Goal: Transaction & Acquisition: Purchase product/service

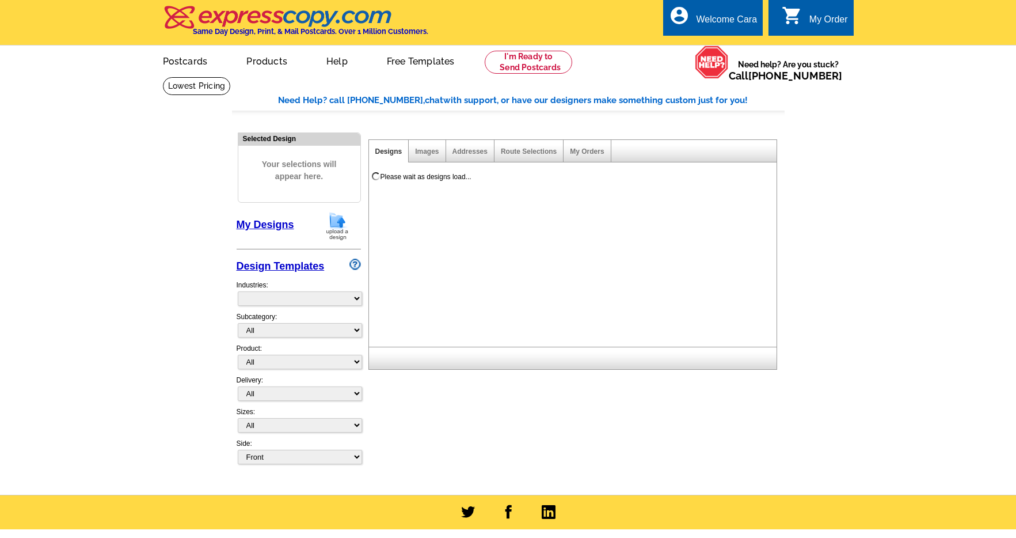
select select "785"
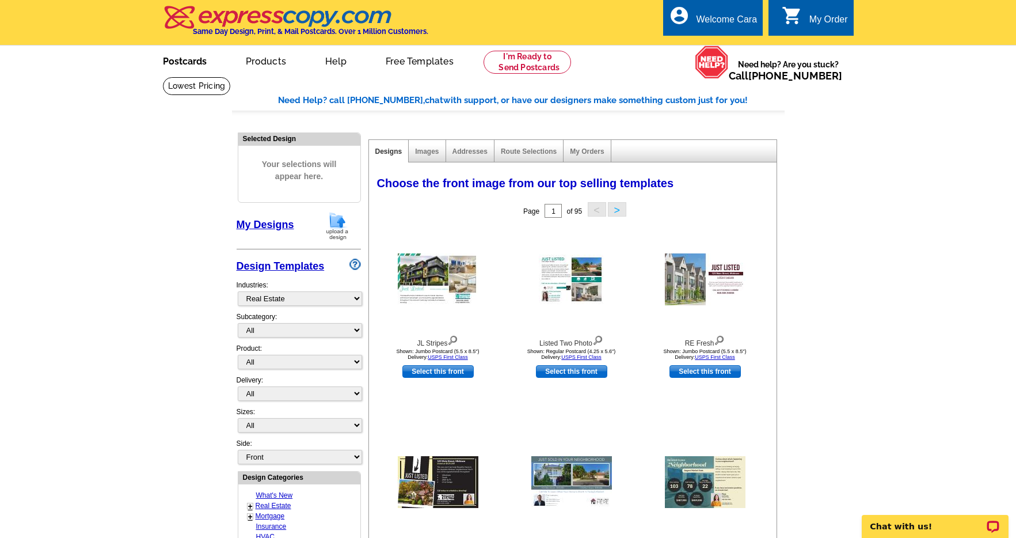
click at [185, 66] on link "Postcards" at bounding box center [184, 60] width 81 height 27
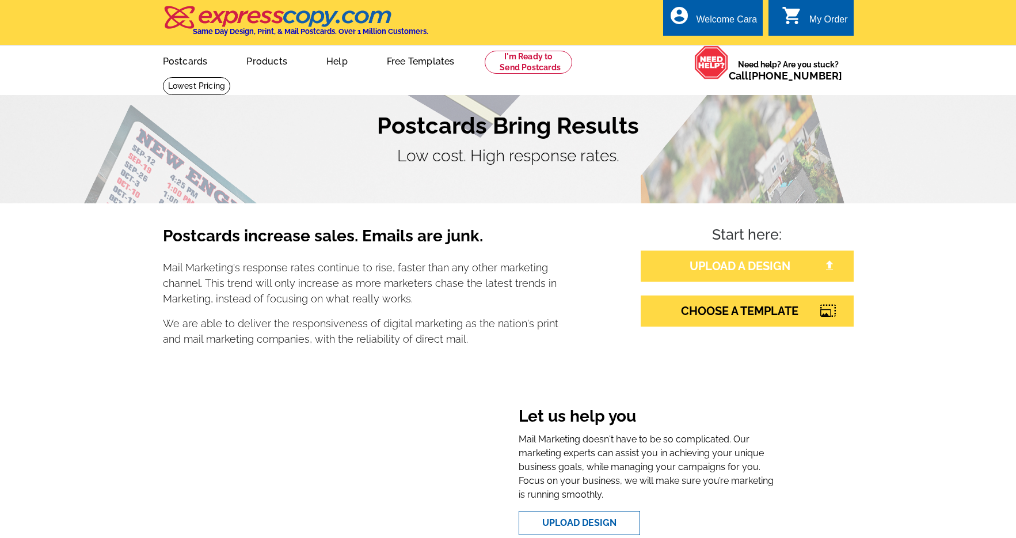
click at [736, 264] on link "UPLOAD A DESIGN" at bounding box center [747, 265] width 213 height 31
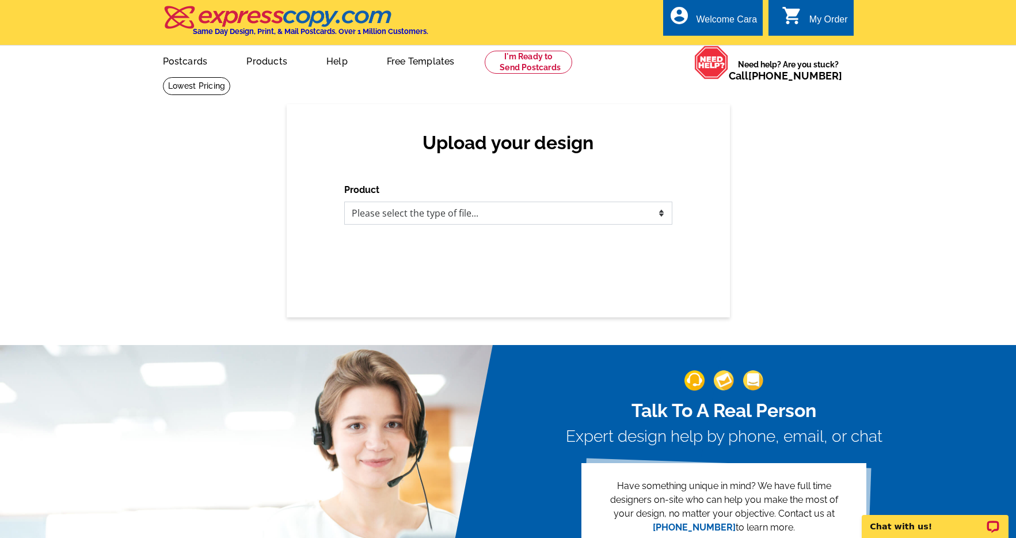
click at [545, 211] on select "Please select the type of file... Postcards Business Cards Letters and flyers G…" at bounding box center [508, 212] width 328 height 23
select select "1"
click at [344, 201] on select "Please select the type of file... Postcards Business Cards Letters and flyers G…" at bounding box center [508, 212] width 328 height 23
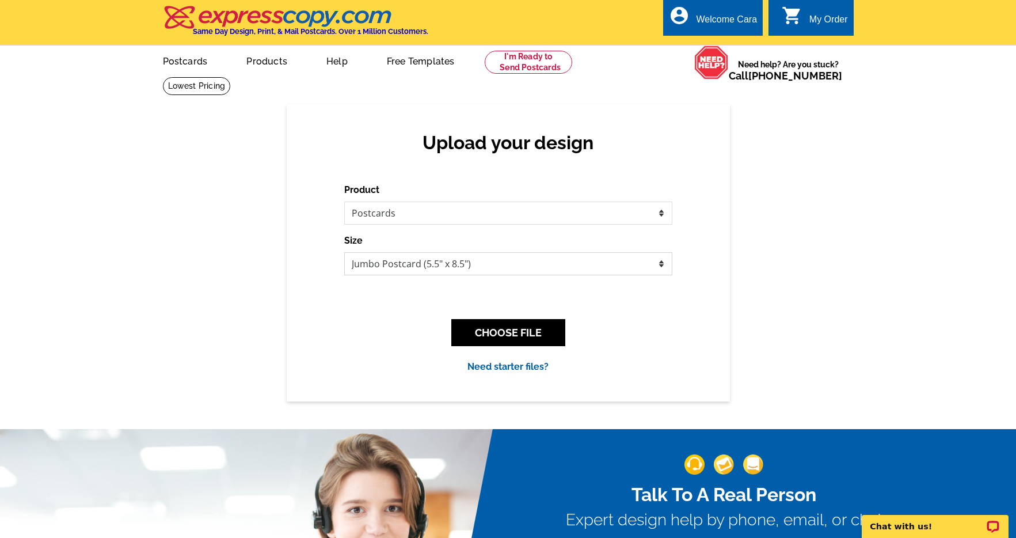
click at [561, 261] on select "Jumbo Postcard (5.5" x 8.5") Regular Postcard (4.25" x 5.6") Panoramic Postcard…" at bounding box center [508, 263] width 328 height 23
select select "1"
click at [344, 252] on select "Jumbo Postcard (5.5" x 8.5") Regular Postcard (4.25" x 5.6") Panoramic Postcard…" at bounding box center [508, 263] width 328 height 23
drag, startPoint x: 539, startPoint y: 326, endPoint x: 540, endPoint y: 30, distance: 296.4
click at [539, 326] on button "CHOOSE FILE" at bounding box center [508, 332] width 114 height 27
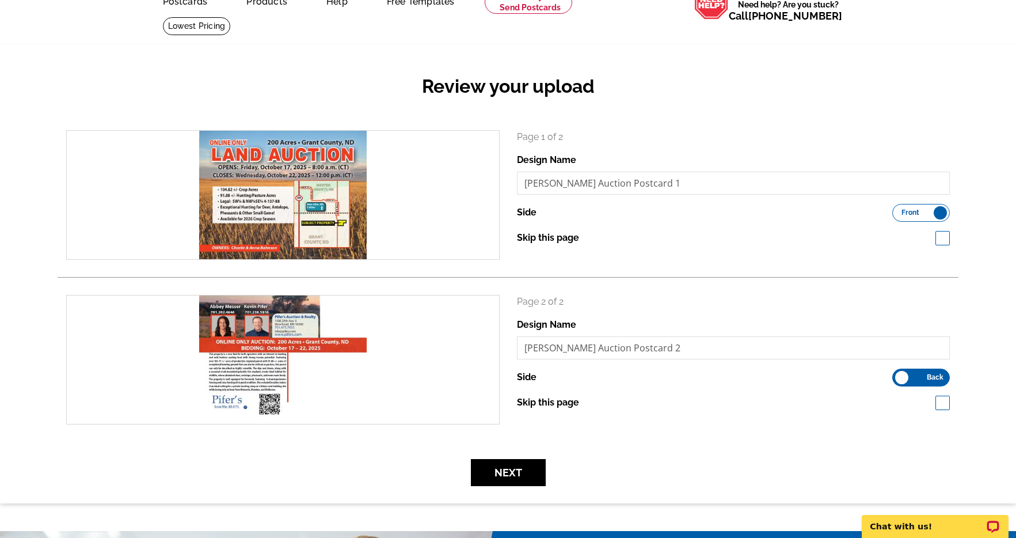
scroll to position [69, 0]
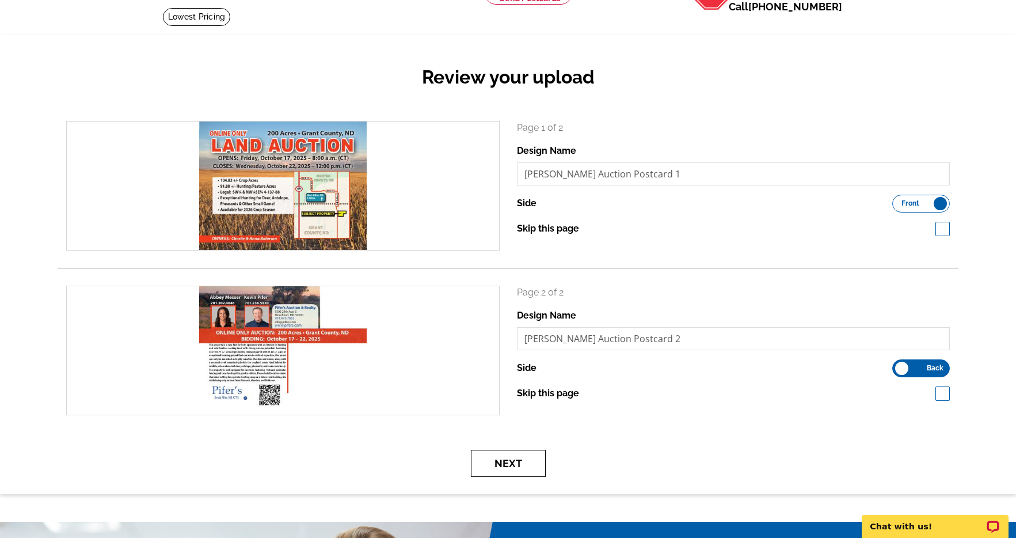
click at [515, 462] on button "Next" at bounding box center [508, 462] width 75 height 27
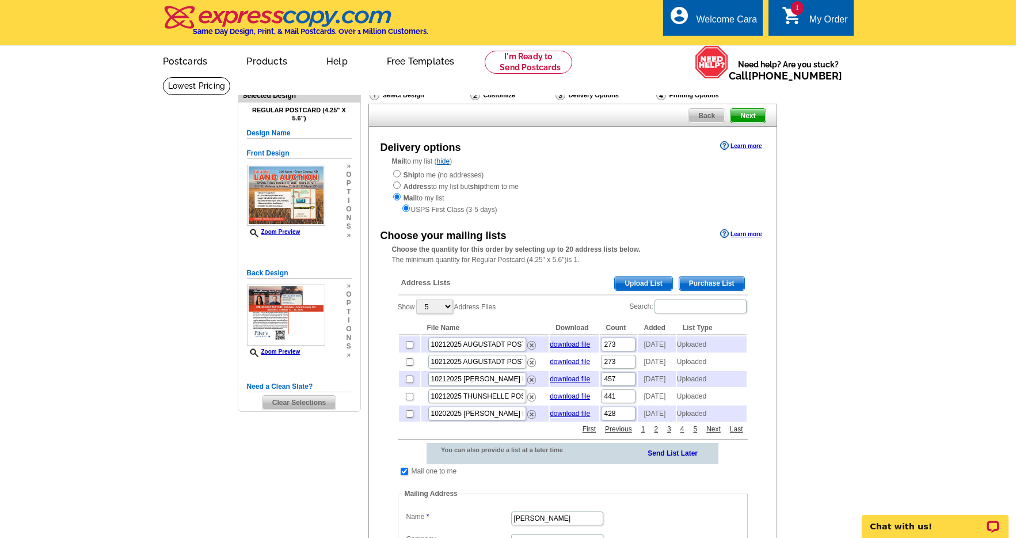
click at [662, 285] on span "Upload List" at bounding box center [643, 283] width 57 height 14
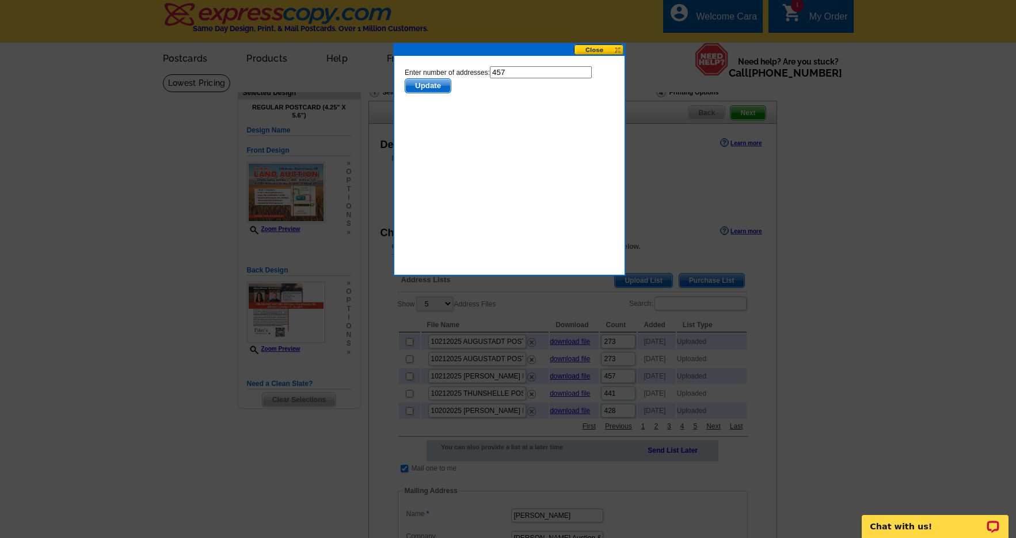
click at [530, 77] on input "457" at bounding box center [540, 72] width 102 height 12
type input "456"
click at [414, 82] on span "Update" at bounding box center [427, 86] width 45 height 14
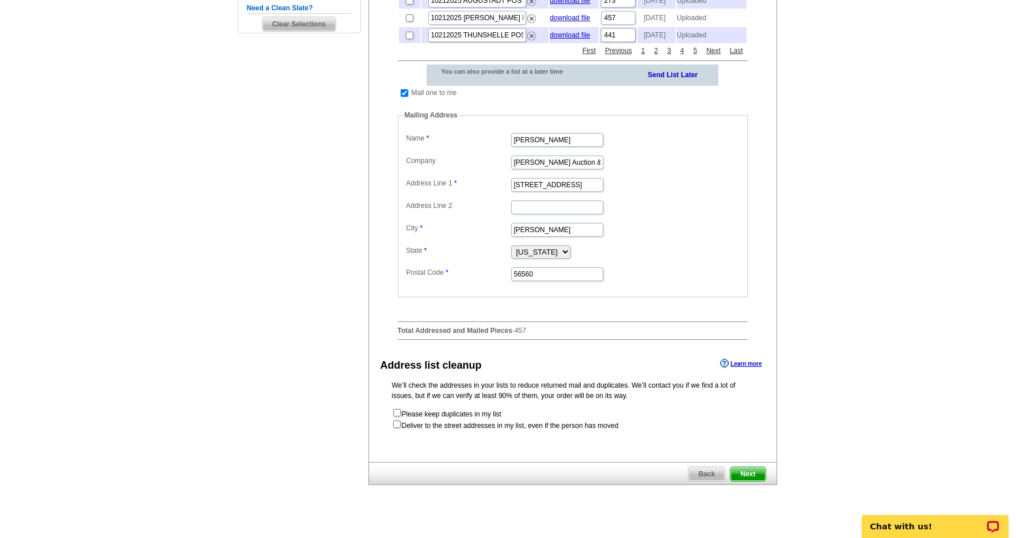
scroll to position [653, 0]
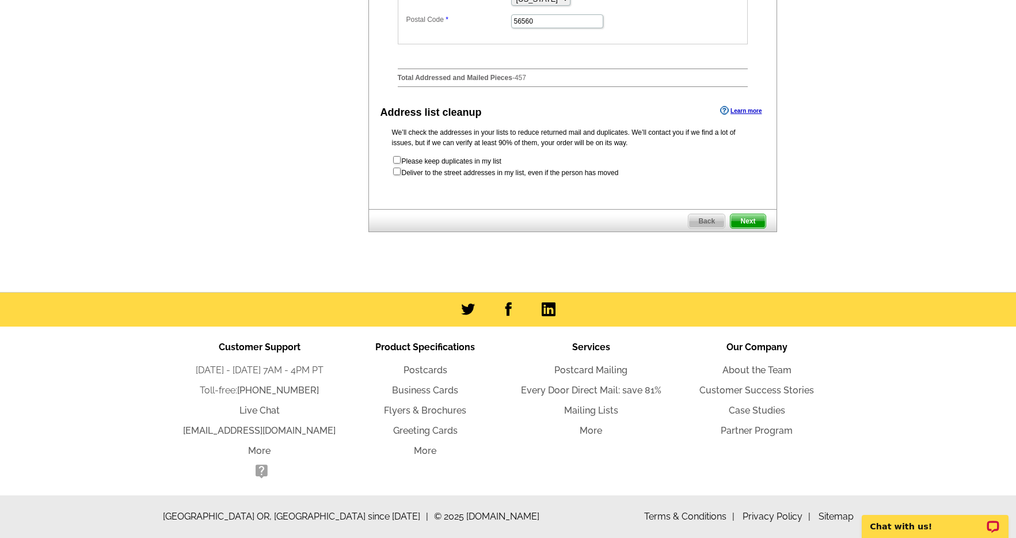
click at [750, 221] on span "Next" at bounding box center [747, 221] width 35 height 14
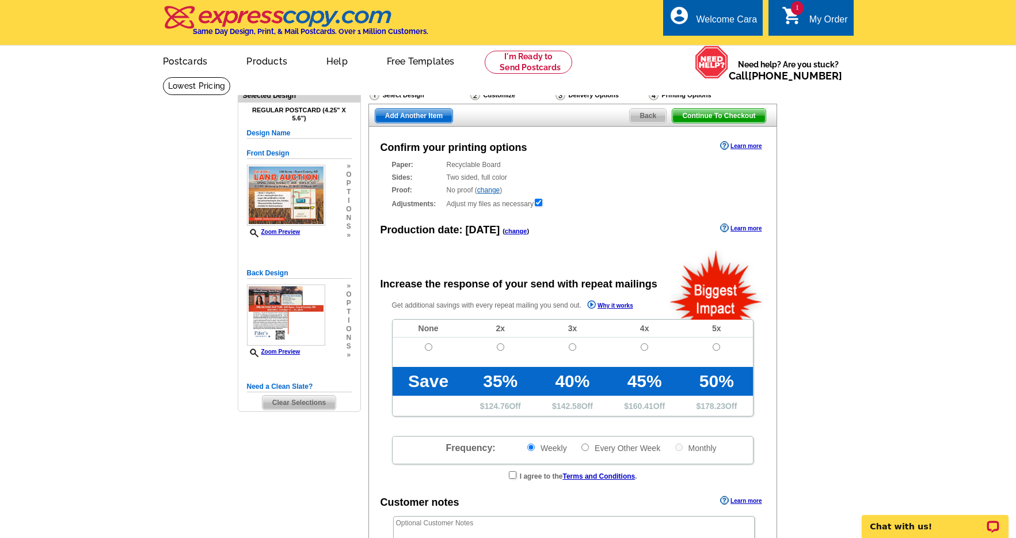
radio input "false"
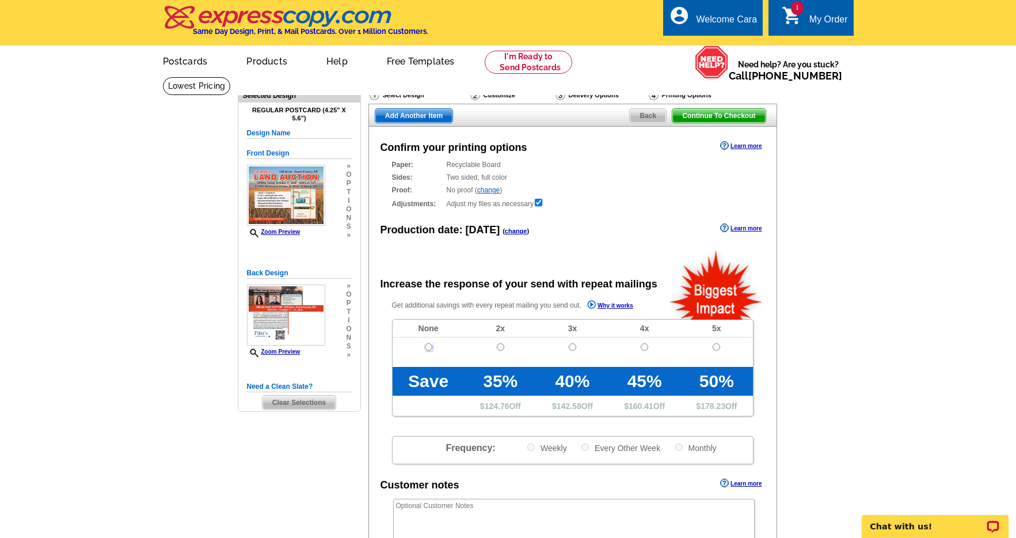
click at [428, 343] on input "radio" at bounding box center [428, 346] width 7 height 7
radio input "true"
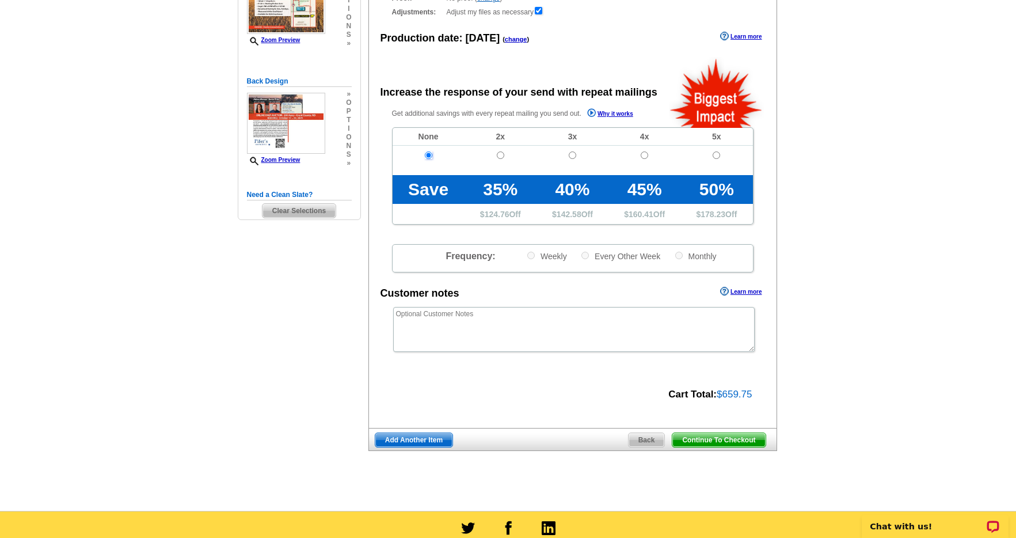
scroll to position [360, 0]
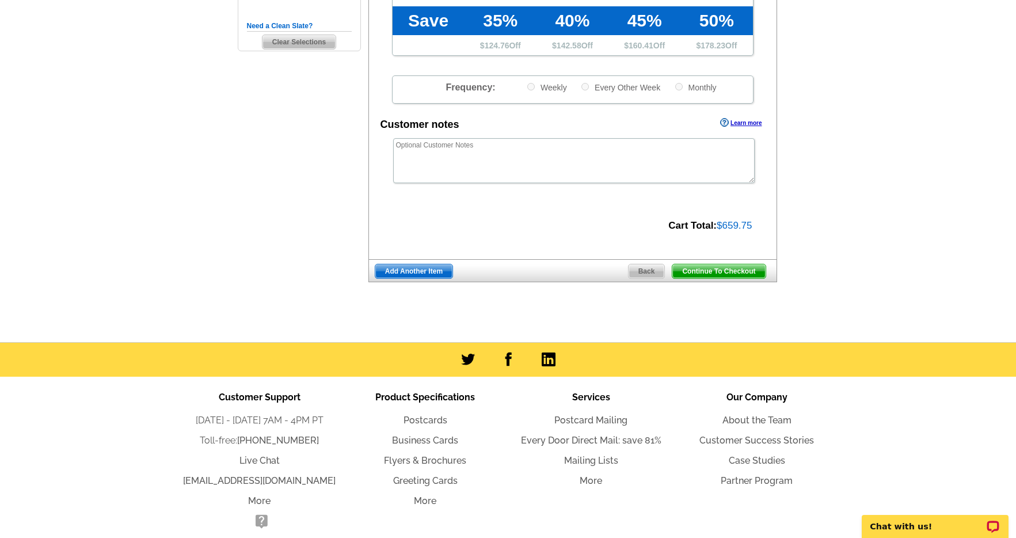
drag, startPoint x: 745, startPoint y: 272, endPoint x: 866, endPoint y: 329, distance: 133.6
click at [745, 272] on span "Continue To Checkout" at bounding box center [718, 271] width 93 height 14
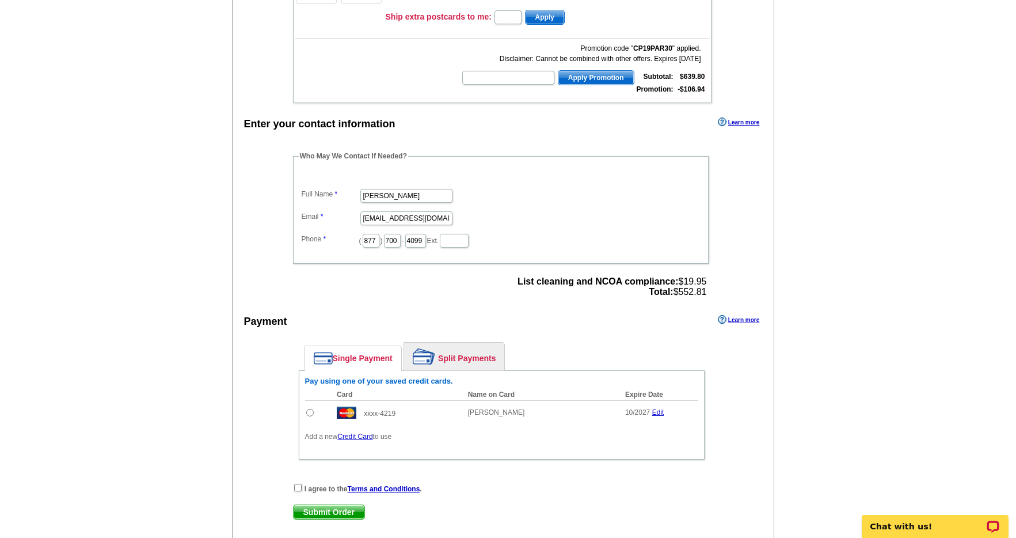
scroll to position [279, 0]
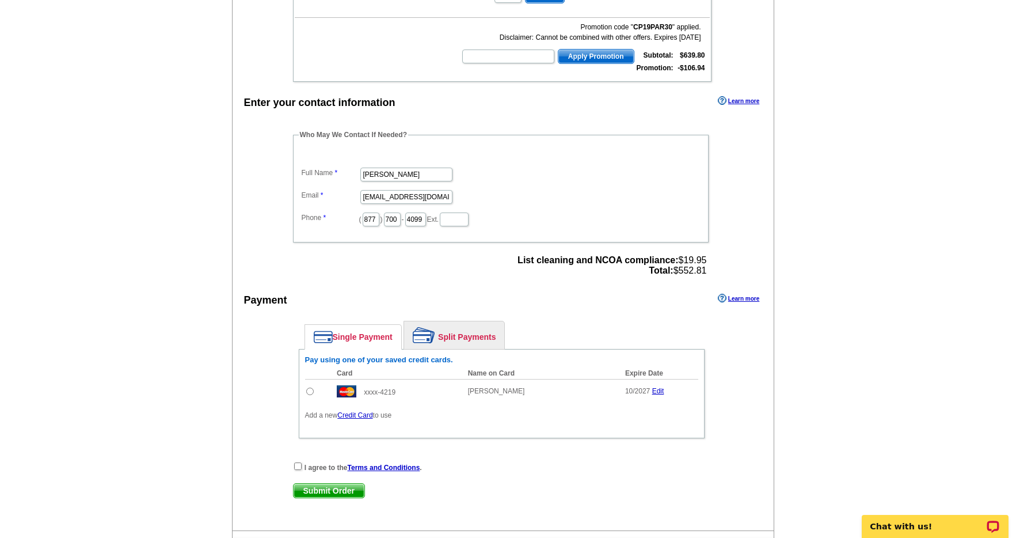
click at [312, 393] on input "radio" at bounding box center [309, 390] width 7 height 7
radio input "true"
click at [296, 466] on input "checkbox" at bounding box center [297, 465] width 7 height 7
checkbox input "true"
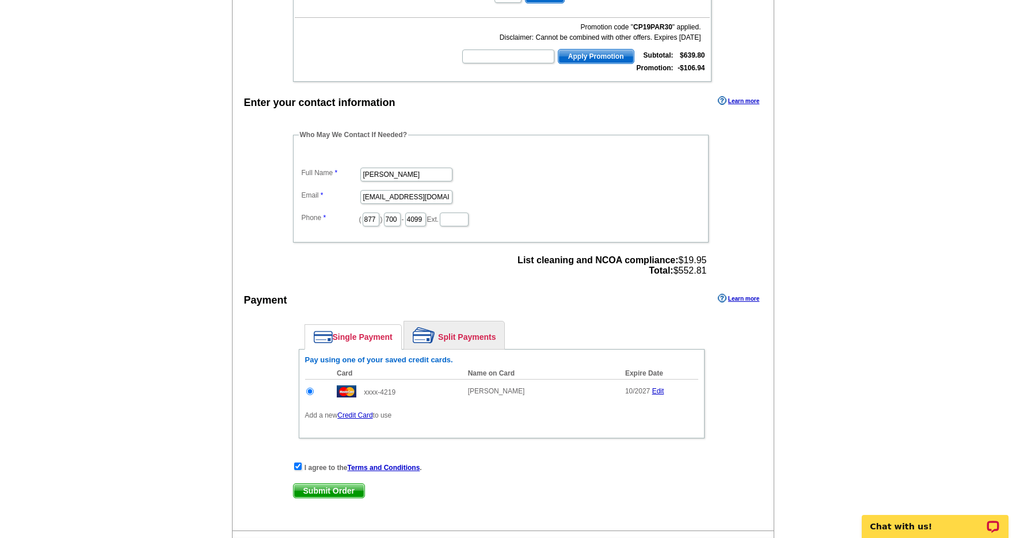
click at [346, 492] on span "Submit Order" at bounding box center [329, 490] width 71 height 14
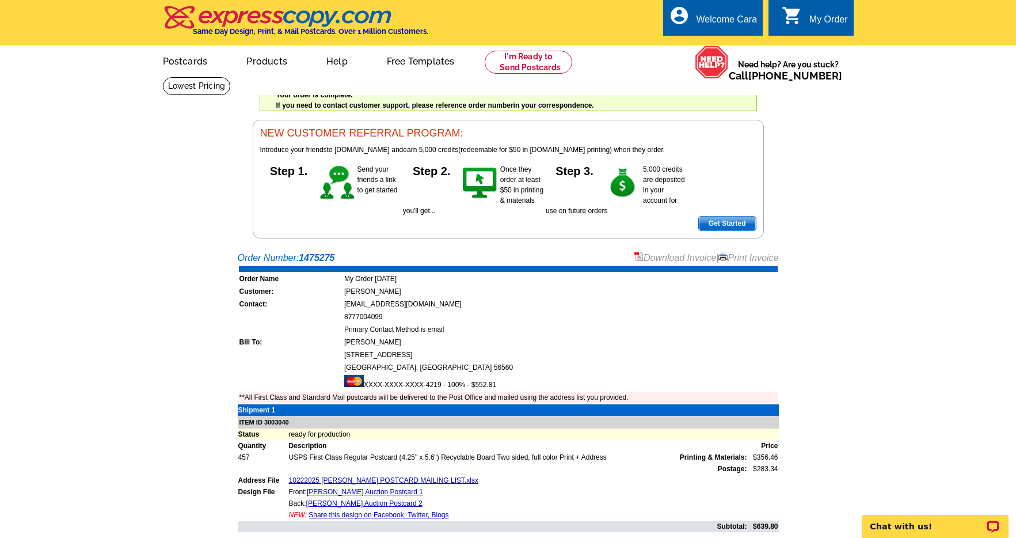
click at [131, 421] on main "Order Number: 1475275 Download Invoice | Print Invoice Order Name My Order [DAT…" at bounding box center [508, 442] width 1016 height 394
